Goal: Information Seeking & Learning: Learn about a topic

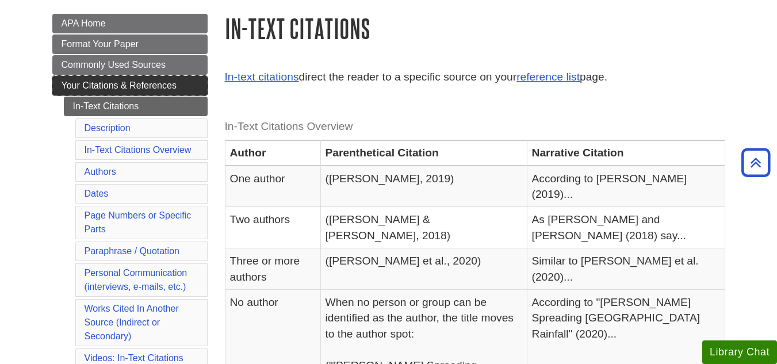
scroll to position [156, 0]
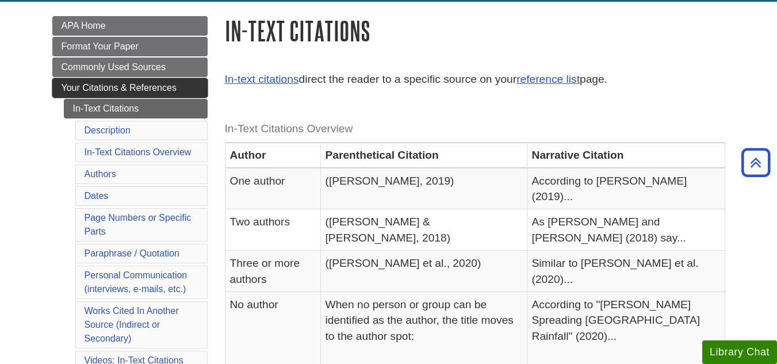
click at [145, 87] on span "Your Citations & References" at bounding box center [119, 88] width 115 height 10
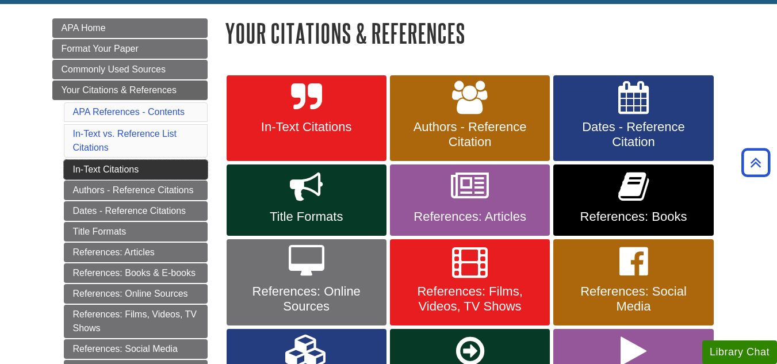
scroll to position [154, 0]
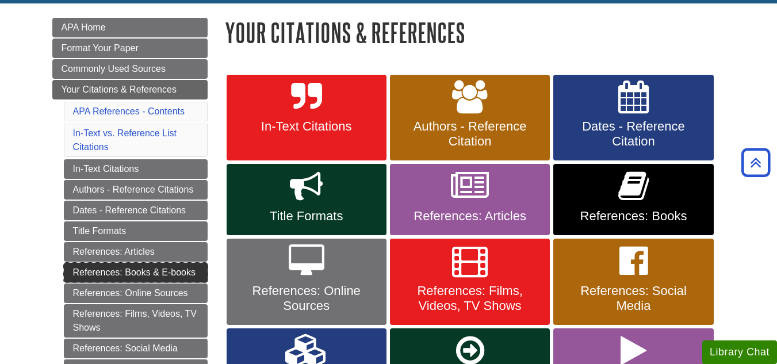
click at [149, 271] on link "References: Books & E-books" at bounding box center [136, 273] width 144 height 20
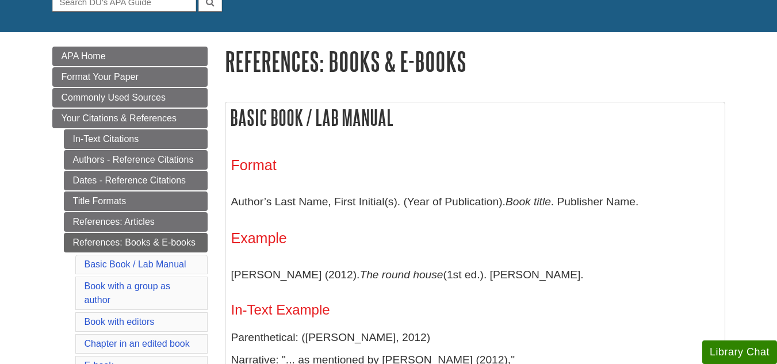
scroll to position [136, 0]
